Goal: Find specific page/section: Find specific page/section

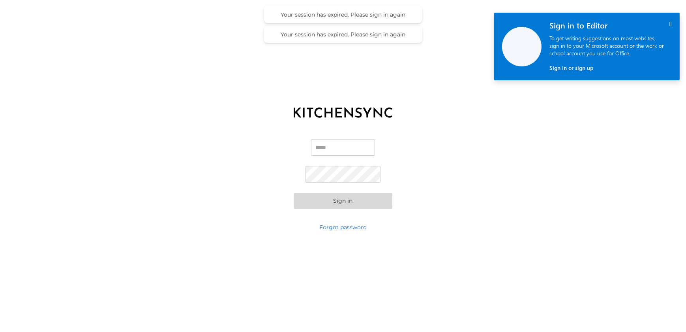
click at [674, 22] on div " Sign in to Editor To get writing suggestions on most websites, sign in to you…" at bounding box center [611, 47] width 138 height 68
click at [335, 147] on input "Email" at bounding box center [343, 147] width 64 height 17
drag, startPoint x: 347, startPoint y: 144, endPoint x: 355, endPoint y: 146, distance: 8.1
click at [348, 144] on input "Email" at bounding box center [343, 147] width 64 height 17
click at [324, 150] on input "Email" at bounding box center [343, 147] width 64 height 17
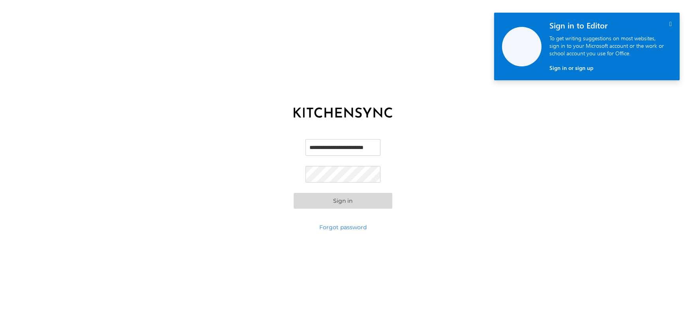
scroll to position [0, 17]
type input "**********"
click at [294, 193] on button "Sign in" at bounding box center [343, 201] width 99 height 16
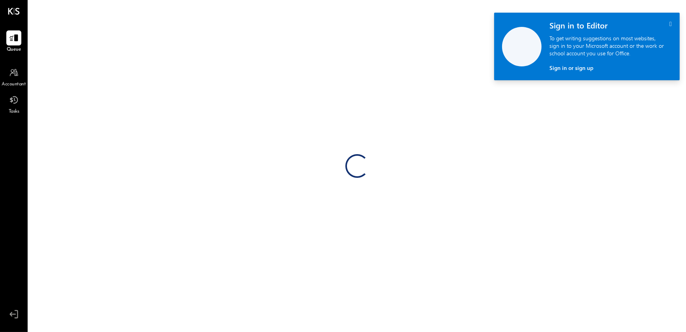
click at [671, 22] on icon "" at bounding box center [671, 24] width 2 height 7
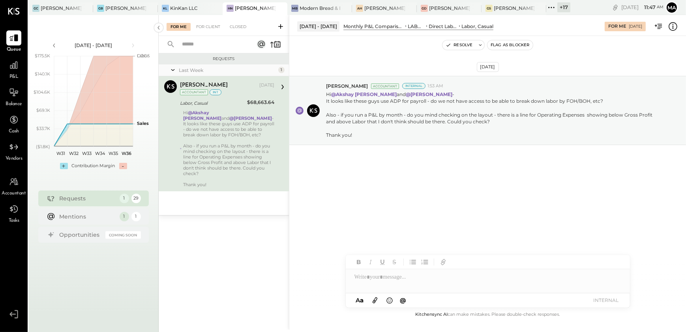
click at [386, 193] on div "Aug 30th, 2025 Margot Bloch Accountant Internal 1:53 AM Hi @Akshay koshti and @…" at bounding box center [487, 130] width 397 height 148
click at [438, 165] on div "Aug 30th, 2025 Margot Bloch Accountant Internal 1:53 AM Hi @Akshay koshti and @…" at bounding box center [487, 130] width 397 height 148
click at [308, 8] on div "Modern Bread & Bagel (Tastebud Market, LLC)" at bounding box center [320, 8] width 41 height 7
click at [346, 195] on div "Aug 30th, 2025 Margot Bloch Accountant Internal 1:53 AM Hi @Akshay koshti and @…" at bounding box center [487, 130] width 397 height 148
click at [375, 177] on div "Aug 30th, 2025 Margot Bloch Accountant Internal 1:53 AM Hi @Akshay koshti and @…" at bounding box center [487, 130] width 397 height 148
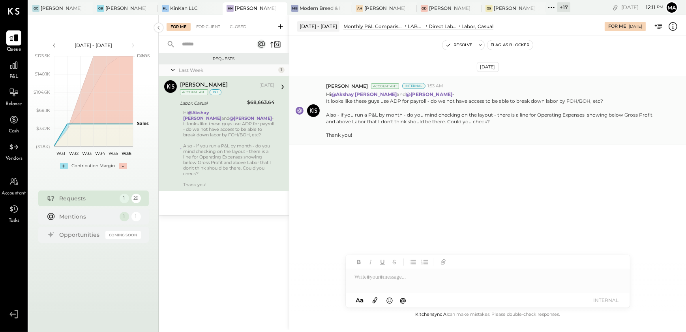
click at [411, 144] on div "Margot Bloch Accountant Internal 1:53 AM Hi @Akshay koshti and @Margi Gandhi - …" at bounding box center [487, 110] width 397 height 69
drag, startPoint x: 342, startPoint y: 107, endPoint x: 488, endPoint y: 95, distance: 146.2
click at [352, 107] on div at bounding box center [494, 107] width 336 height 7
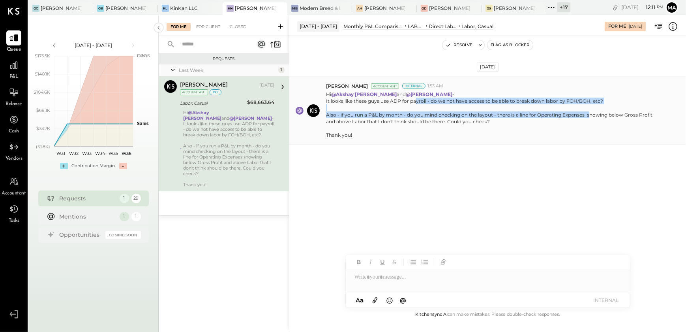
drag, startPoint x: 428, startPoint y: 99, endPoint x: 589, endPoint y: 115, distance: 161.9
click at [589, 115] on p "Hi @Akshay koshti and @Margi Gandhi - It looks like these guys use ADP for payr…" at bounding box center [494, 114] width 336 height 47
click at [419, 117] on div "Also - if you run a P&L by month - do you mind checking on the layout - there i…" at bounding box center [494, 117] width 336 height 13
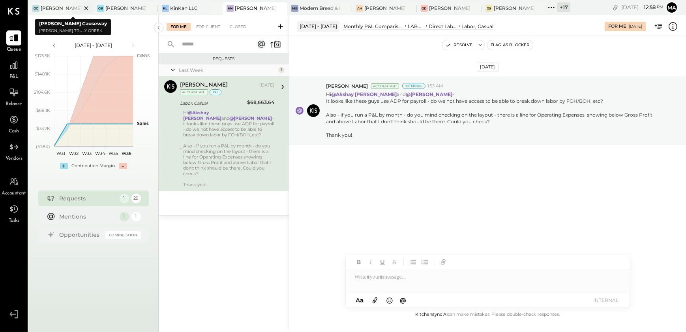
click at [58, 6] on div "[PERSON_NAME] Causeway" at bounding box center [61, 8] width 41 height 7
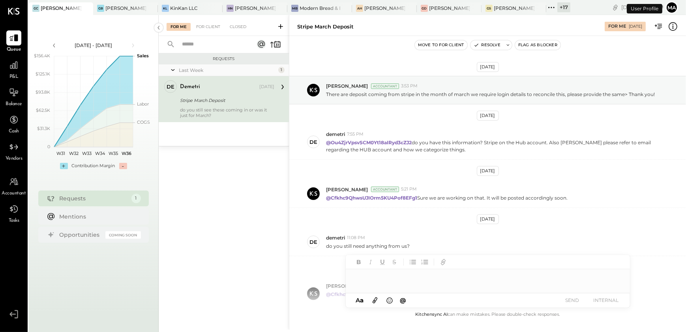
scroll to position [108, 0]
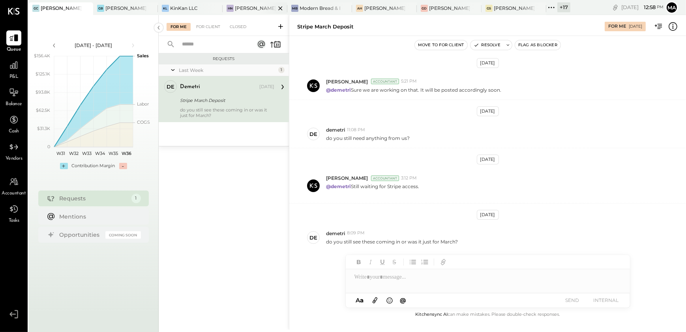
click at [248, 9] on div "[PERSON_NAME]'s Nashville" at bounding box center [255, 8] width 41 height 7
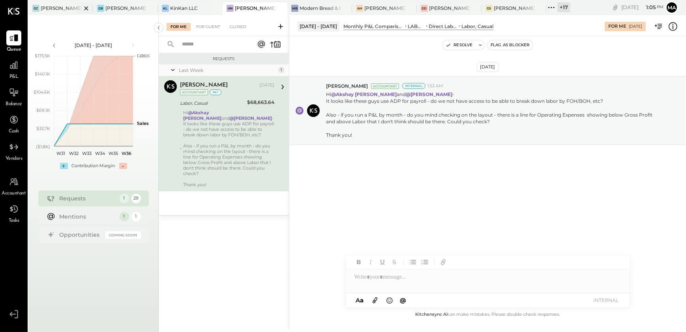
click at [75, 7] on div at bounding box center [80, 7] width 28 height 11
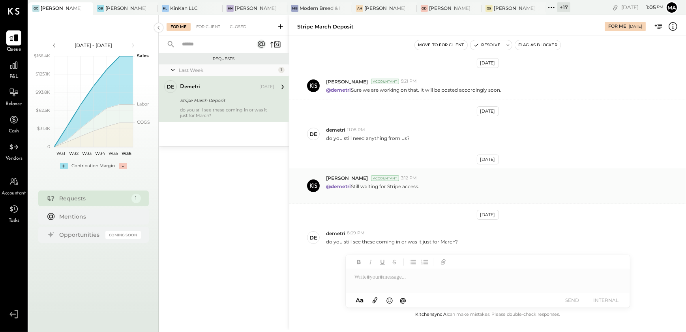
scroll to position [107, 0]
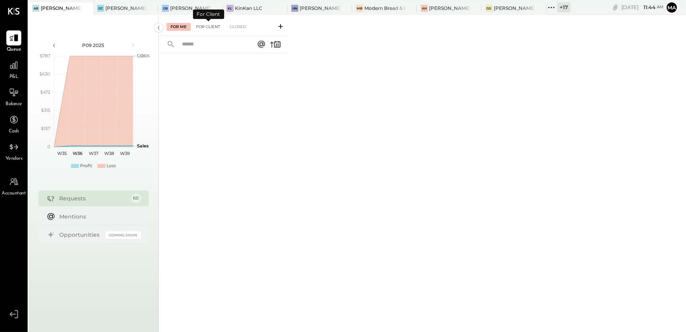
click at [205, 27] on div "For Client" at bounding box center [208, 27] width 32 height 8
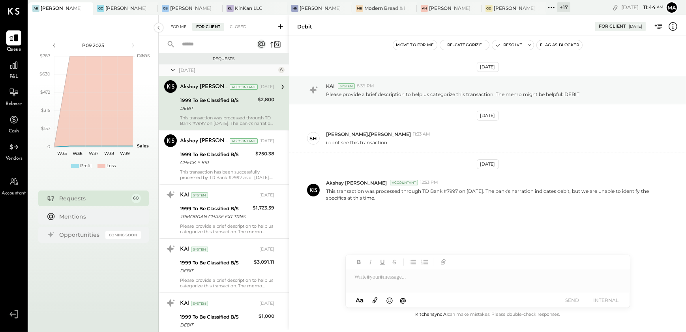
click at [175, 30] on div "For Me" at bounding box center [179, 27] width 24 height 8
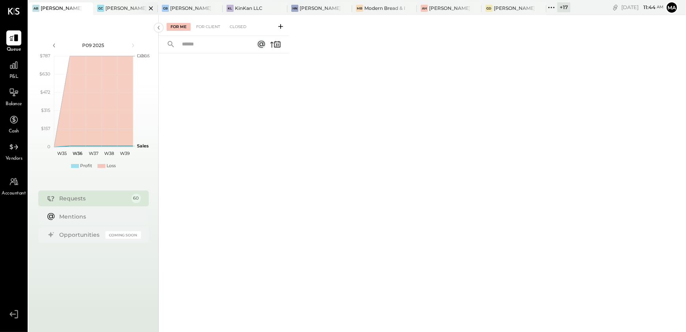
click at [113, 10] on div "[PERSON_NAME] Causeway" at bounding box center [125, 8] width 41 height 7
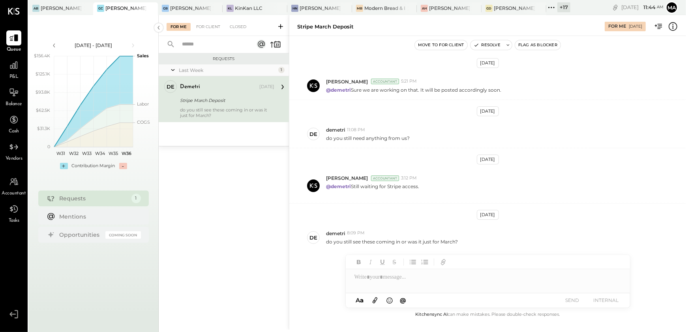
scroll to position [107, 0]
drag, startPoint x: 383, startPoint y: 186, endPoint x: 427, endPoint y: 186, distance: 44.2
click at [427, 186] on div "@demetri Still waiting for Stripe access." at bounding box center [503, 189] width 354 height 15
drag, startPoint x: 348, startPoint y: 244, endPoint x: 457, endPoint y: 242, distance: 108.6
click at [457, 242] on div "de demetri 8:09 PM do you still see these coming in or was it just for March?" at bounding box center [487, 238] width 397 height 28
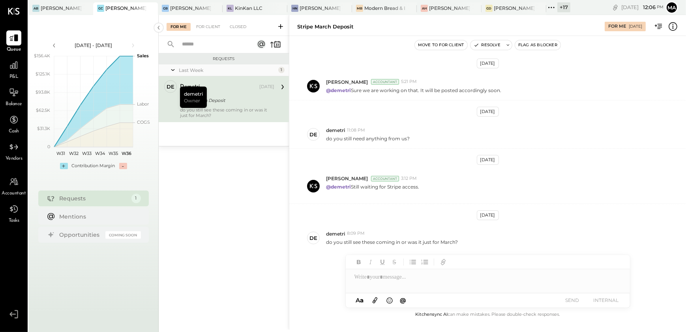
drag, startPoint x: 237, startPoint y: 248, endPoint x: 345, endPoint y: 155, distance: 142.3
click at [257, 231] on div "Requests Last Week 1 de demetri Owner demetri Aug 29, 2025 Stripe March Deposit…" at bounding box center [224, 182] width 130 height 258
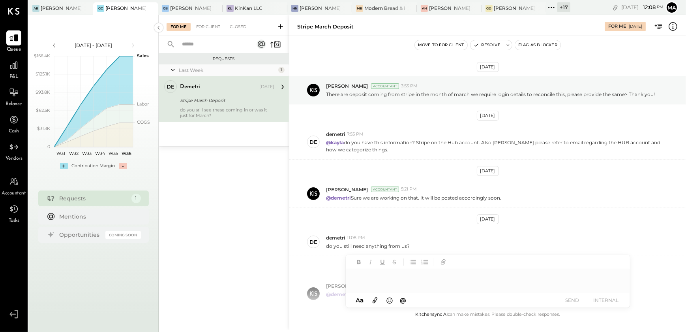
scroll to position [108, 0]
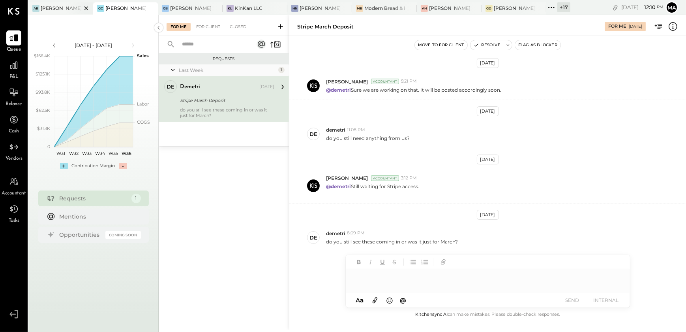
click at [63, 6] on div "[PERSON_NAME] [GEOGRAPHIC_DATA]" at bounding box center [61, 8] width 41 height 7
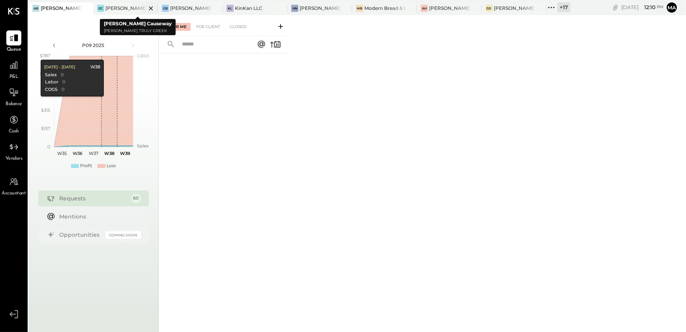
click at [128, 10] on div "[PERSON_NAME] Causeway" at bounding box center [125, 8] width 41 height 7
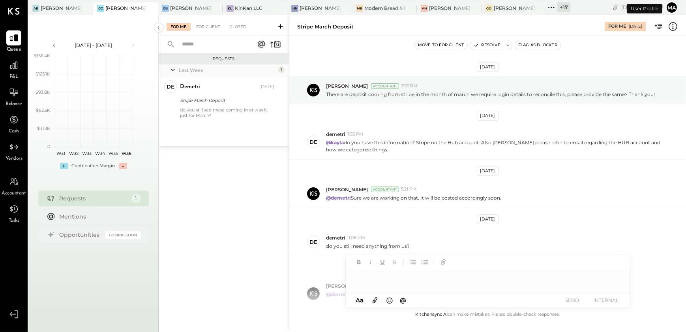
scroll to position [108, 0]
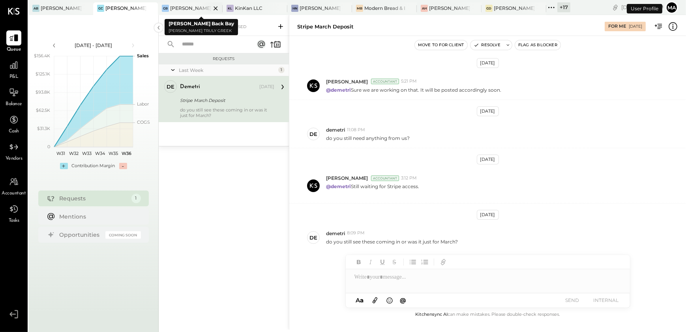
click at [191, 11] on div "[PERSON_NAME] Back Bay" at bounding box center [190, 8] width 41 height 7
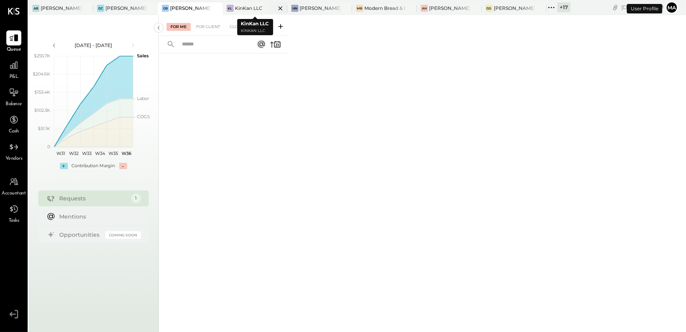
click at [248, 10] on div "KinKan LLC" at bounding box center [249, 8] width 28 height 7
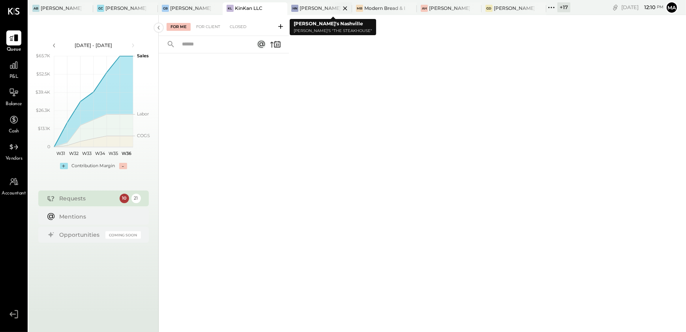
click at [320, 9] on div "[PERSON_NAME]'s Nashville" at bounding box center [320, 8] width 41 height 7
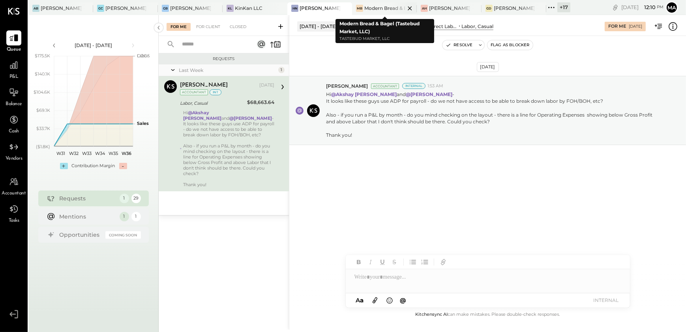
click at [376, 9] on div "Modern Bread & Bagel (Tastebud Market, LLC)" at bounding box center [385, 8] width 41 height 7
click at [377, 6] on div "Modern Bread & Bagel (Tastebud Market, LLC)" at bounding box center [385, 8] width 41 height 7
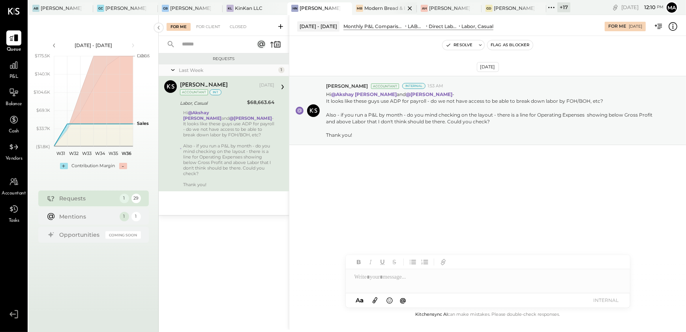
click at [377, 8] on div "Modern Bread & Bagel (Tastebud Market, LLC)" at bounding box center [385, 8] width 41 height 7
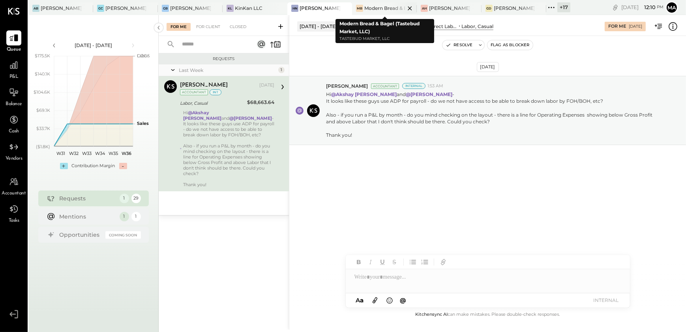
click at [376, 8] on div "Modern Bread & Bagel (Tastebud Market, LLC)" at bounding box center [385, 8] width 41 height 7
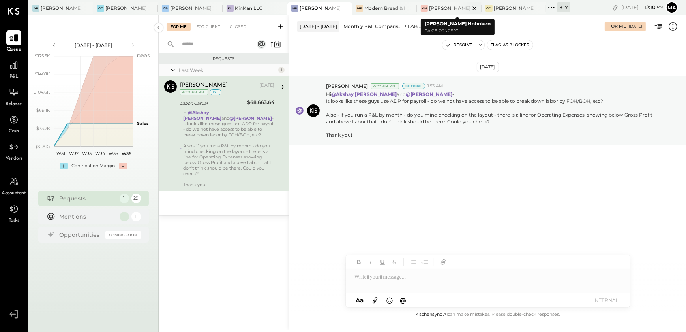
click at [448, 8] on div "[PERSON_NAME] Hoboken" at bounding box center [449, 8] width 41 height 7
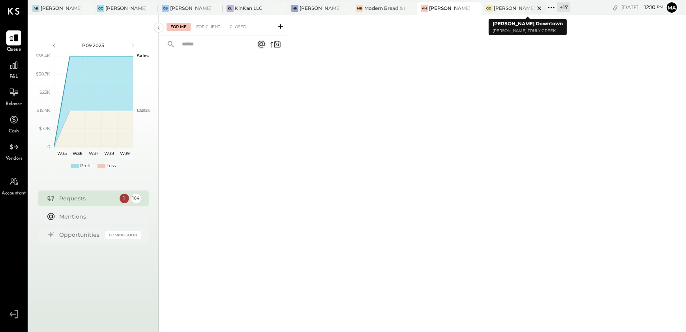
click at [523, 8] on div at bounding box center [533, 7] width 28 height 11
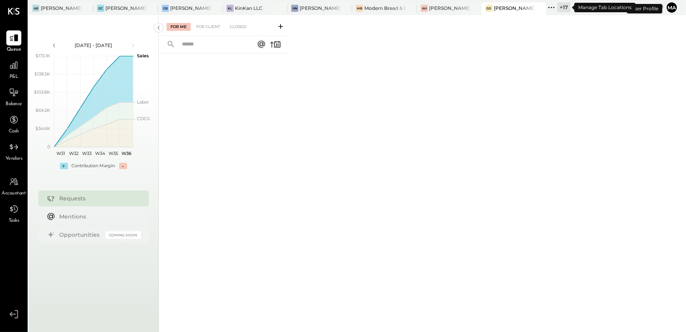
click at [558, 9] on div "+ 17" at bounding box center [564, 7] width 13 height 10
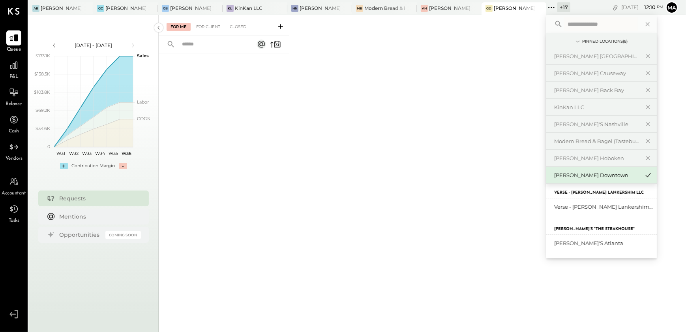
scroll to position [339, 0]
click at [587, 238] on div "[PERSON_NAME]'s Atlanta" at bounding box center [602, 243] width 111 height 17
click at [580, 242] on div "[PERSON_NAME]'s Atlanta" at bounding box center [596, 244] width 85 height 8
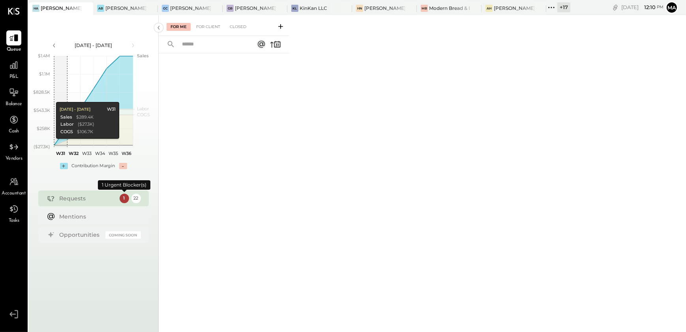
click at [126, 195] on div "1" at bounding box center [124, 198] width 9 height 9
click at [123, 196] on div "1" at bounding box center [124, 198] width 9 height 9
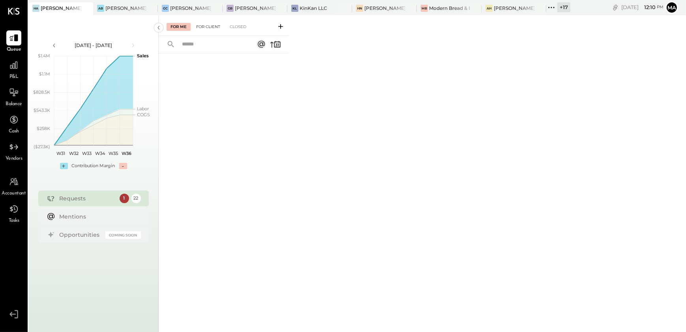
drag, startPoint x: 211, startPoint y: 27, endPoint x: 210, endPoint y: 42, distance: 15.5
click at [211, 27] on div "For Client" at bounding box center [208, 27] width 32 height 8
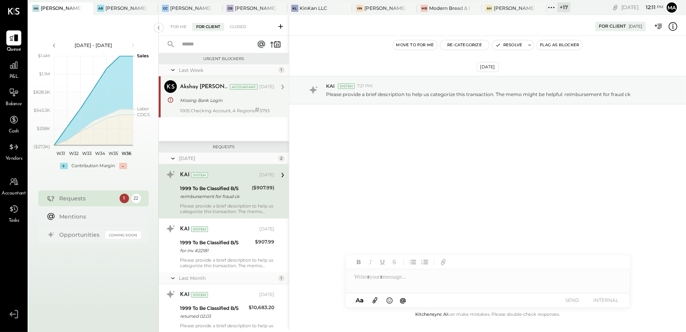
click at [208, 105] on div "Akshay koshti Accountant Aug 28, 2025 Missing Bank Login 1005 Checking Account,…" at bounding box center [227, 96] width 94 height 33
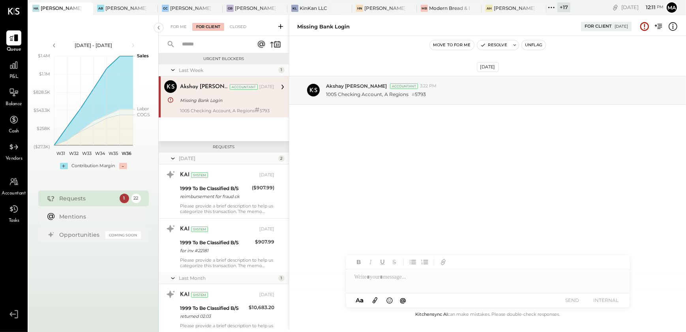
click at [557, 8] on icon at bounding box center [552, 7] width 10 height 10
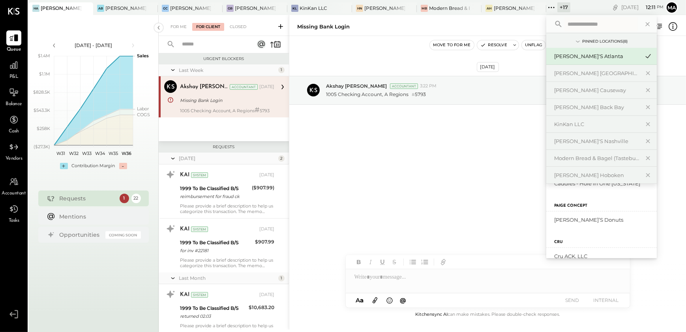
scroll to position [427, 0]
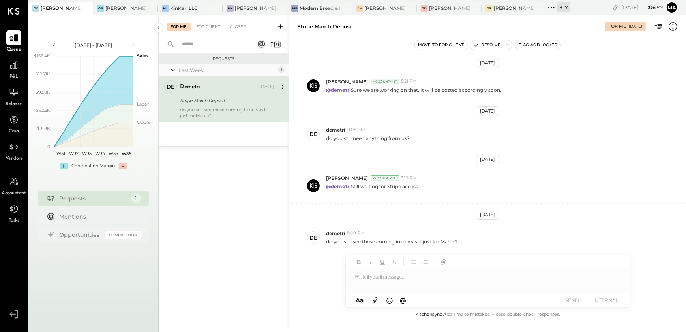
scroll to position [107, 0]
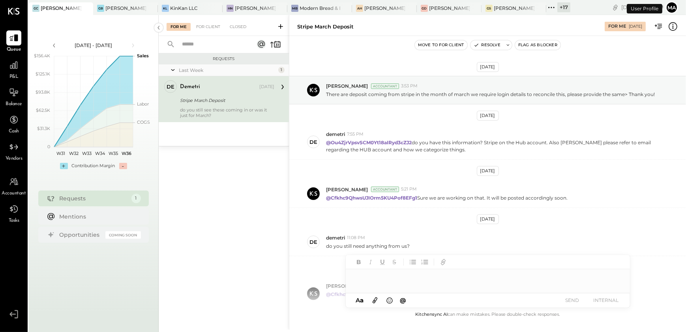
scroll to position [108, 0]
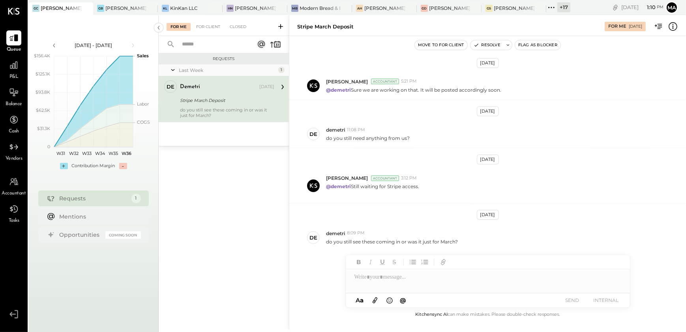
click at [280, 26] on icon at bounding box center [280, 26] width 5 height 5
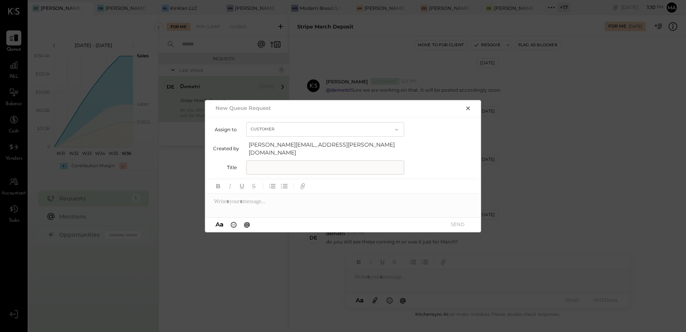
click at [261, 136] on button "Customer" at bounding box center [325, 129] width 158 height 15
click at [270, 146] on span "Accountant" at bounding box center [267, 143] width 28 height 5
click at [467, 111] on icon "button" at bounding box center [468, 108] width 6 height 6
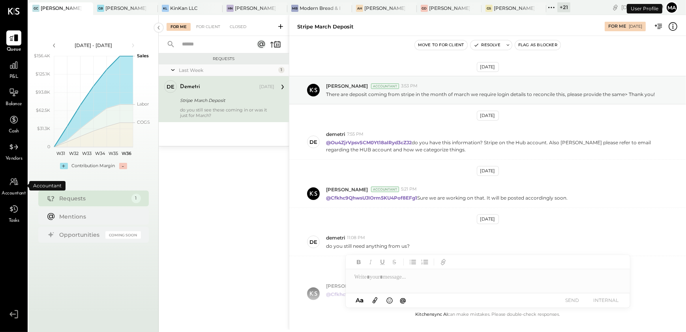
scroll to position [108, 0]
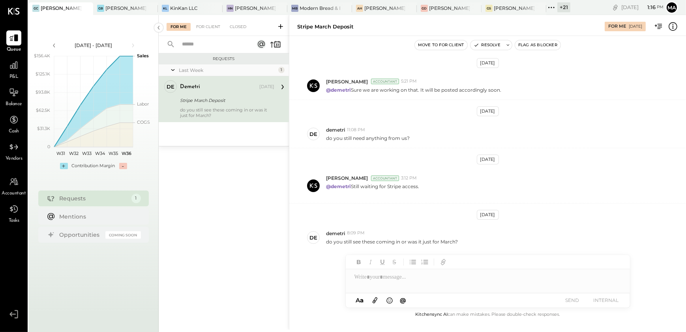
click at [549, 8] on icon at bounding box center [552, 7] width 10 height 10
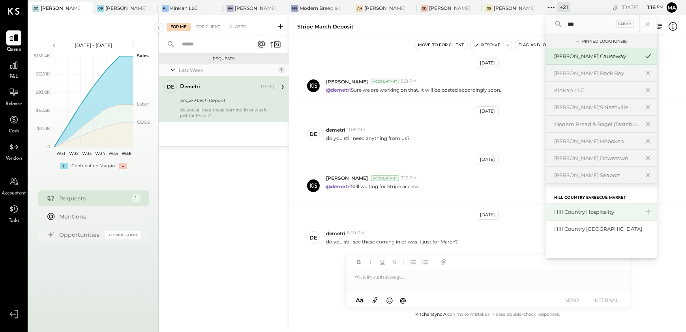
type input "***"
click at [581, 213] on div "Hill Country Hospitality" at bounding box center [602, 211] width 111 height 17
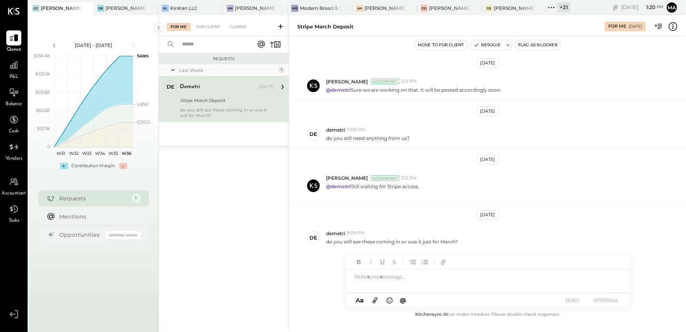
click at [231, 264] on div "Requests Last Week 1 de demetri Owner demetri Aug 29, 2025 Stripe March Deposit…" at bounding box center [224, 182] width 130 height 258
click at [561, 9] on div "+ 21" at bounding box center [564, 7] width 13 height 10
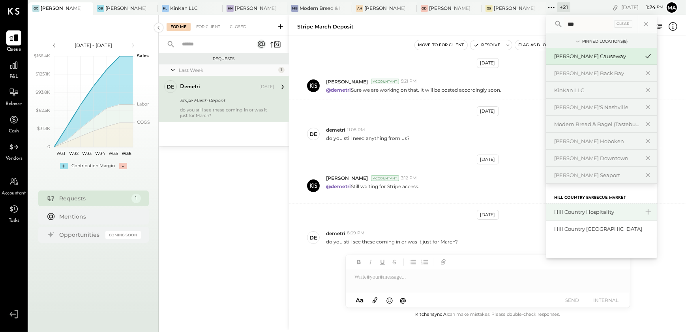
click at [577, 215] on div "Hill Country Hospitality" at bounding box center [602, 211] width 111 height 17
click at [573, 211] on div "Hill Country Hospitality" at bounding box center [596, 212] width 85 height 8
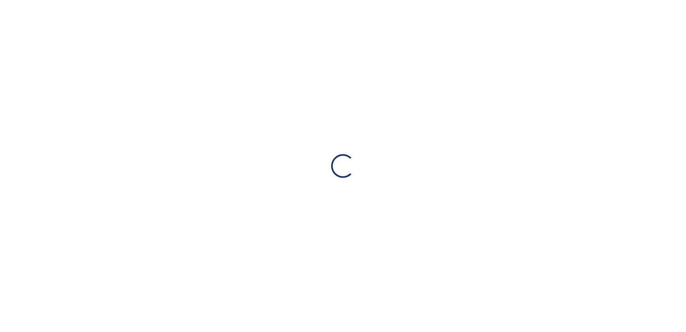
click at [573, 211] on div "Loading…" at bounding box center [343, 166] width 686 height 332
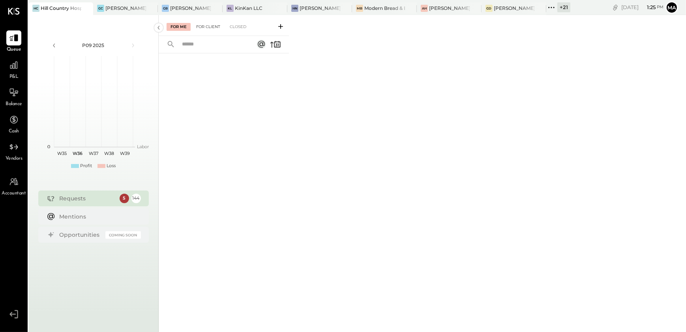
click at [204, 23] on div "For Client" at bounding box center [208, 27] width 32 height 8
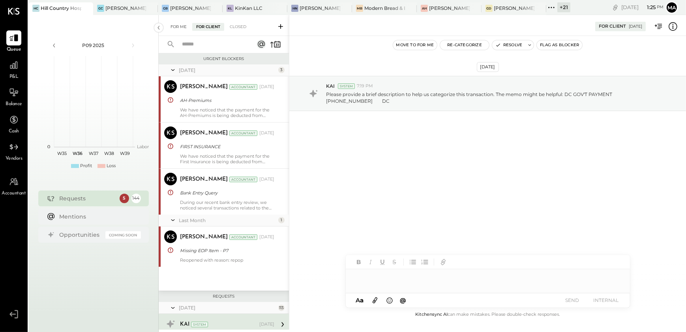
click at [179, 29] on div "For Me" at bounding box center [179, 27] width 24 height 8
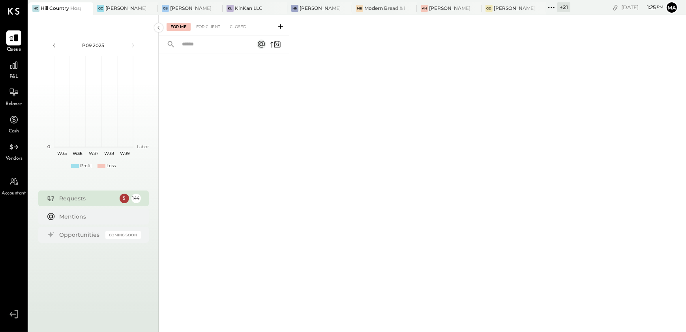
click at [279, 28] on icon at bounding box center [281, 27] width 8 height 8
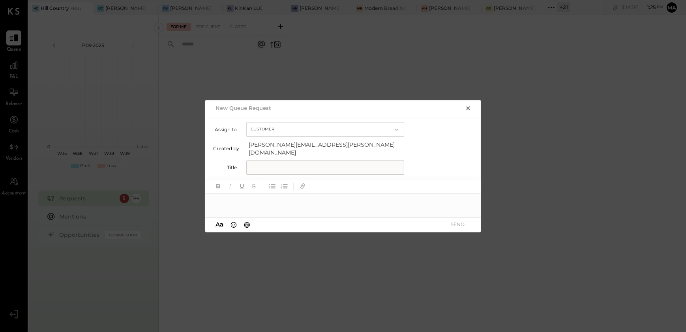
click at [302, 128] on button "Customer" at bounding box center [325, 129] width 158 height 15
click at [304, 148] on div "Accountant" at bounding box center [325, 143] width 157 height 14
click at [470, 111] on icon "button" at bounding box center [468, 108] width 6 height 6
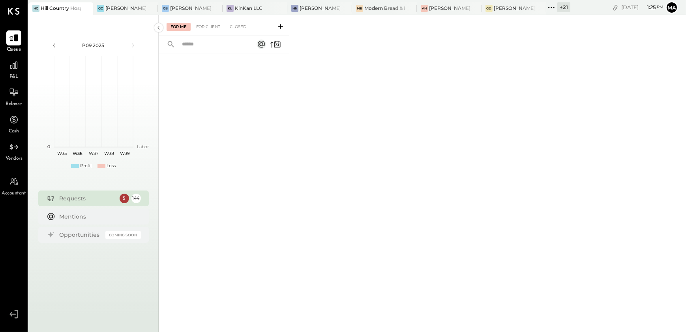
click at [278, 28] on icon at bounding box center [281, 27] width 8 height 8
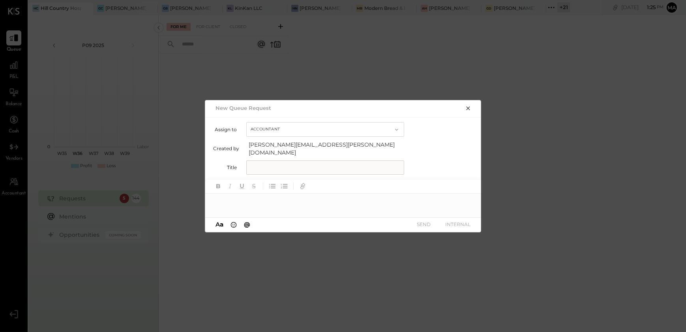
click at [297, 134] on button "Accountant" at bounding box center [325, 129] width 158 height 15
click at [288, 150] on div "Accountant" at bounding box center [325, 143] width 157 height 14
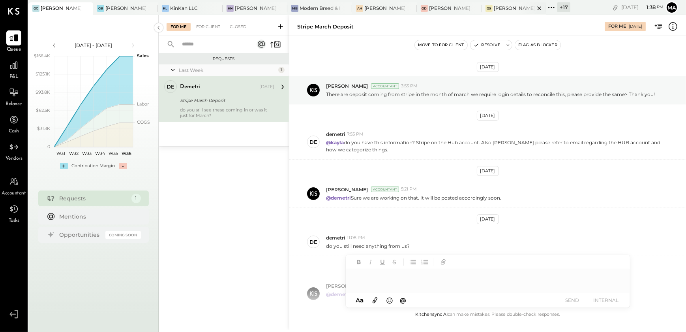
scroll to position [107, 0]
